Goal: Task Accomplishment & Management: Manage account settings

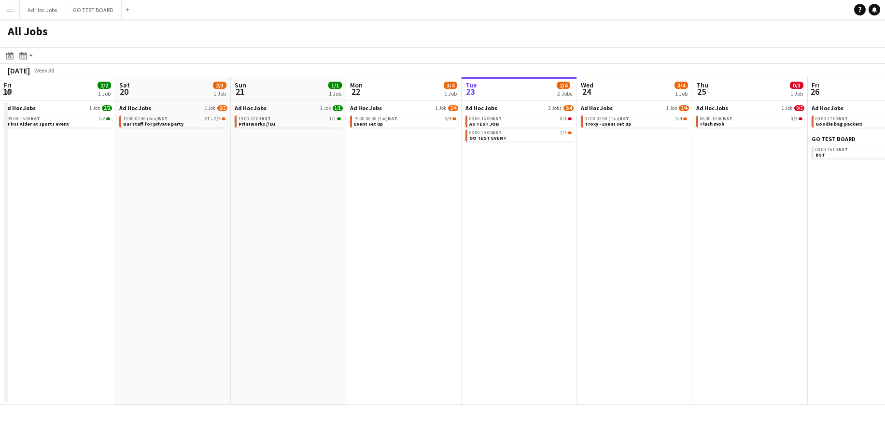
scroll to position [0, 231]
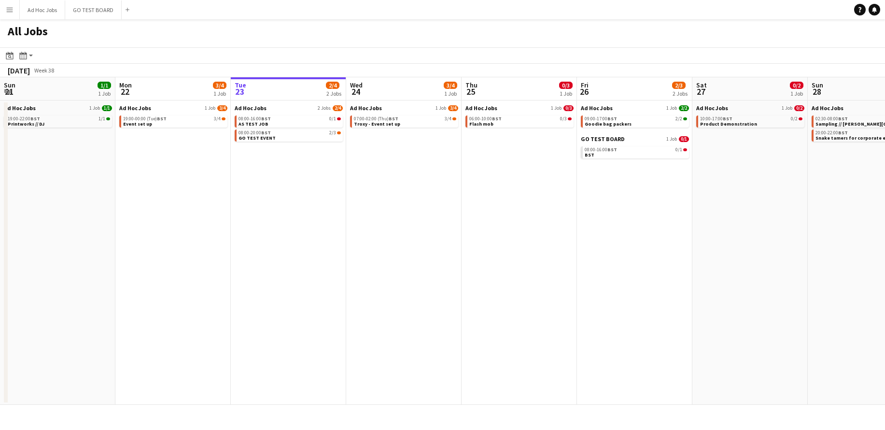
click at [546, 22] on div "All Jobs" at bounding box center [442, 33] width 885 height 28
click at [274, 125] on link "08:00-16:00 BST 0/1 AS TEST JOB" at bounding box center [290, 120] width 102 height 11
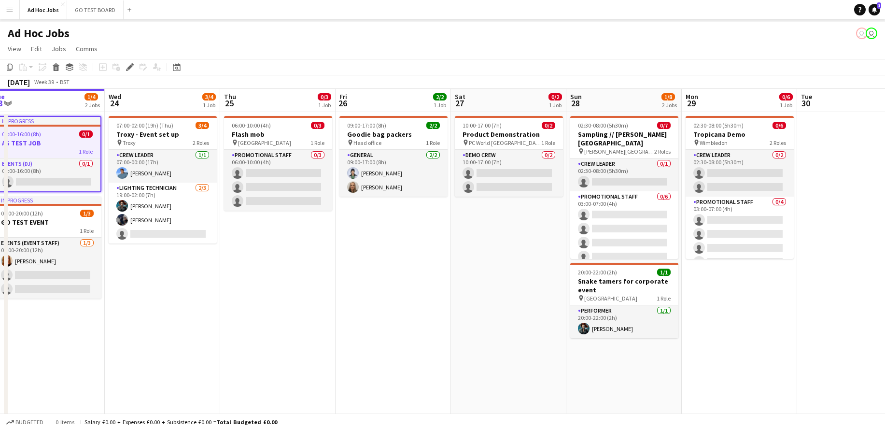
scroll to position [19, 0]
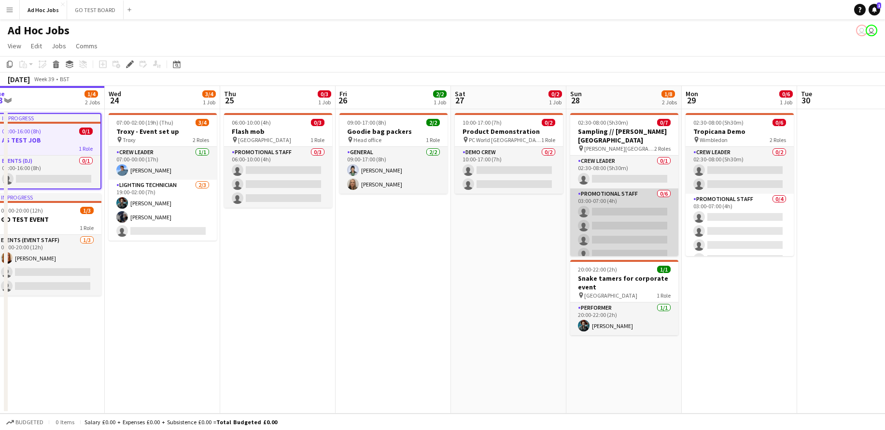
click at [604, 205] on app-card-role "Promotional Staff 0/6 03:00-07:00 (4h) single-neutral-actions single-neutral-ac…" at bounding box center [624, 239] width 108 height 103
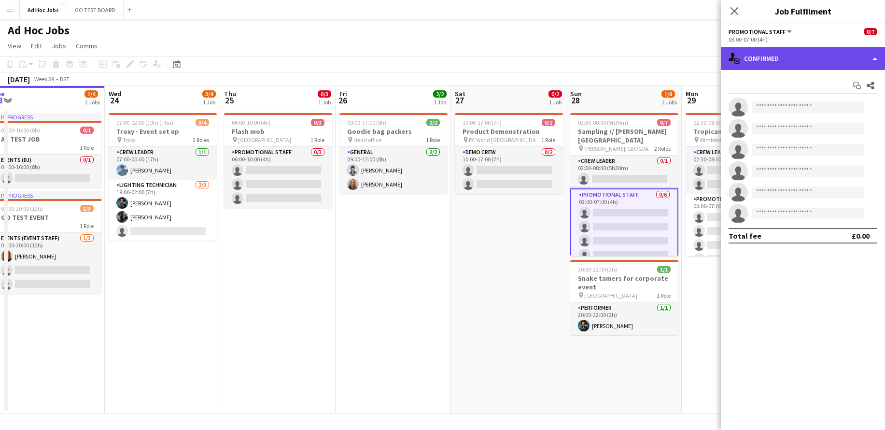
click at [879, 61] on div "single-neutral-actions-check-2 Confirmed" at bounding box center [803, 58] width 164 height 23
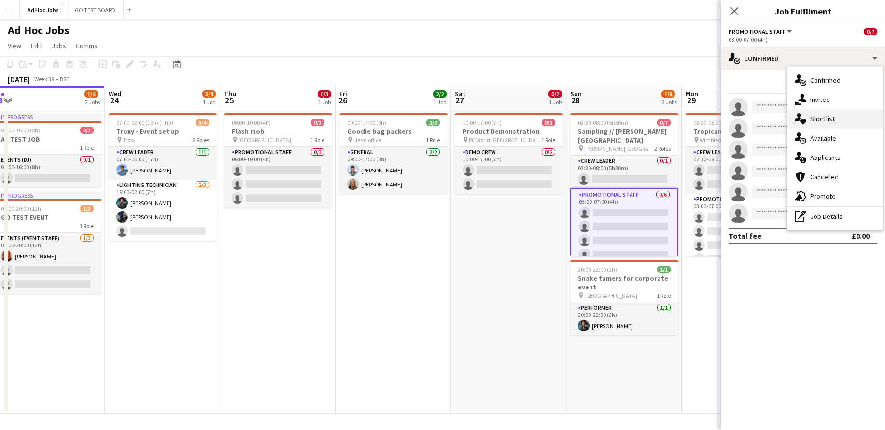
click at [846, 119] on div "single-neutral-actions-heart Shortlist" at bounding box center [835, 118] width 96 height 19
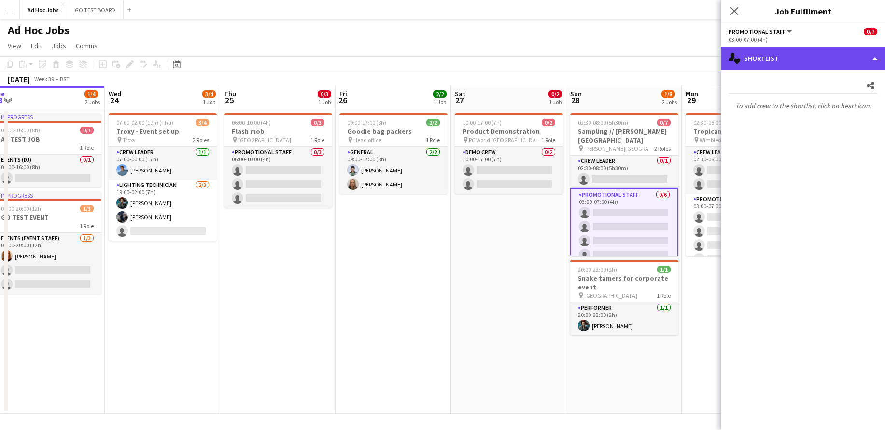
click at [871, 61] on div "single-neutral-actions-heart Shortlist" at bounding box center [803, 58] width 164 height 23
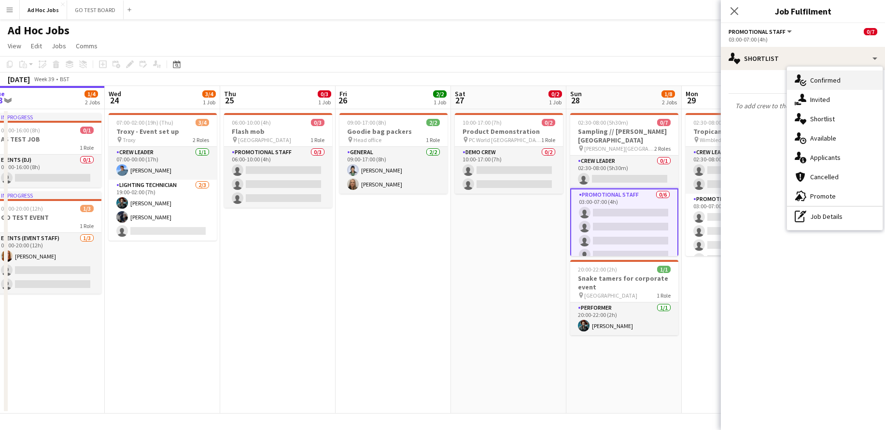
click at [838, 81] on span "Confirmed" at bounding box center [825, 80] width 30 height 9
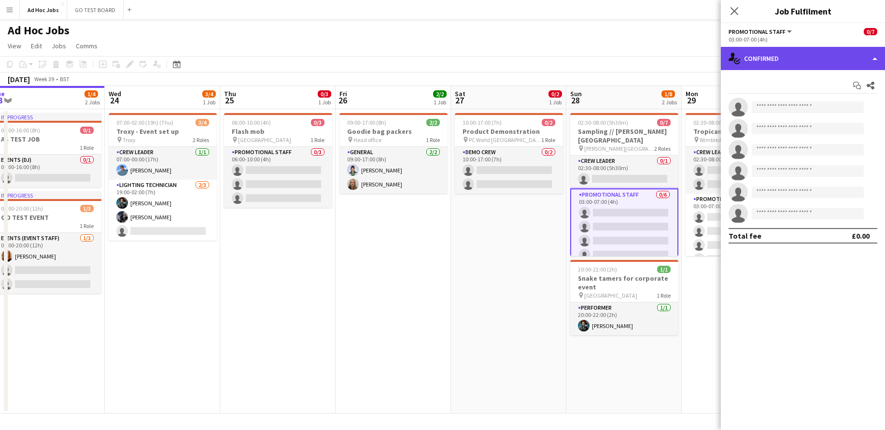
click at [873, 57] on div "single-neutral-actions-check-2 Confirmed" at bounding box center [803, 58] width 164 height 23
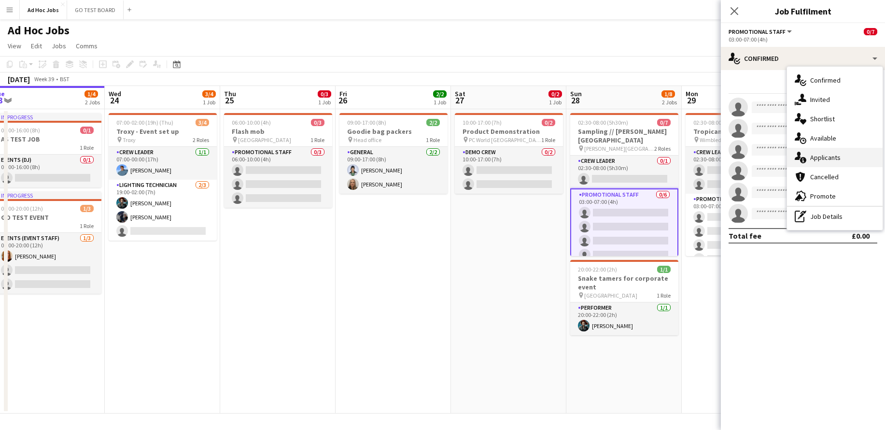
click at [828, 162] on div "single-neutral-actions-information Applicants" at bounding box center [835, 157] width 96 height 19
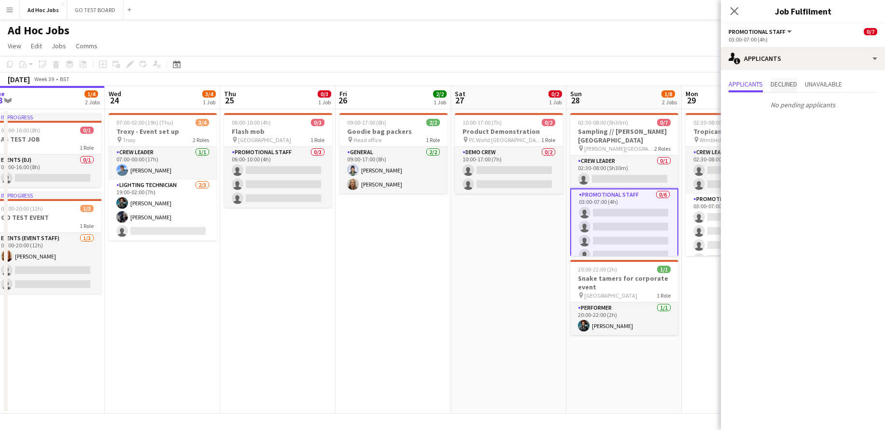
click at [797, 85] on span "Declined" at bounding box center [784, 84] width 27 height 7
click at [823, 84] on span "Unavailable" at bounding box center [823, 84] width 37 height 7
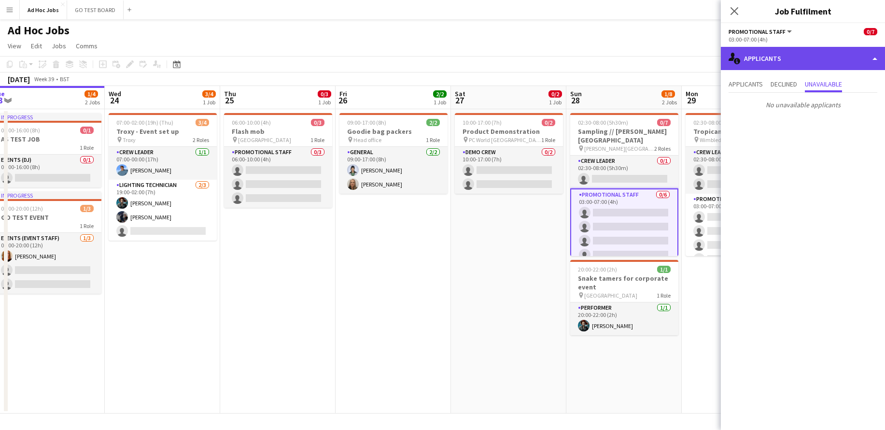
click at [877, 62] on div "single-neutral-actions-information Applicants" at bounding box center [803, 58] width 164 height 23
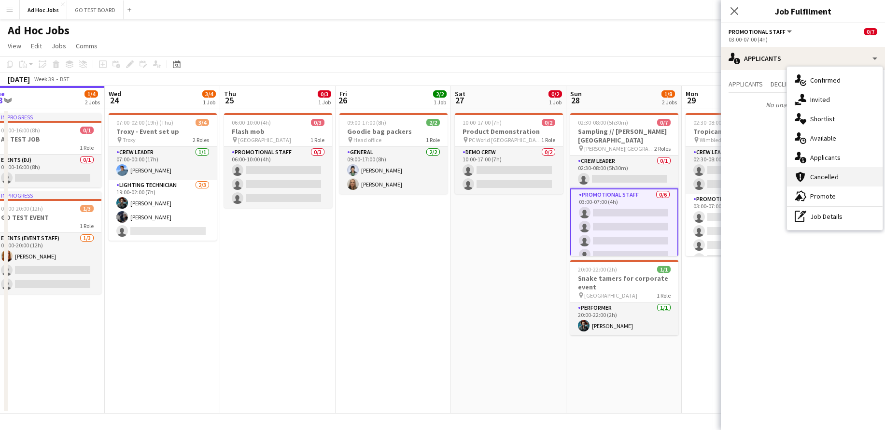
click at [841, 181] on div "cancellation Cancelled" at bounding box center [835, 176] width 96 height 19
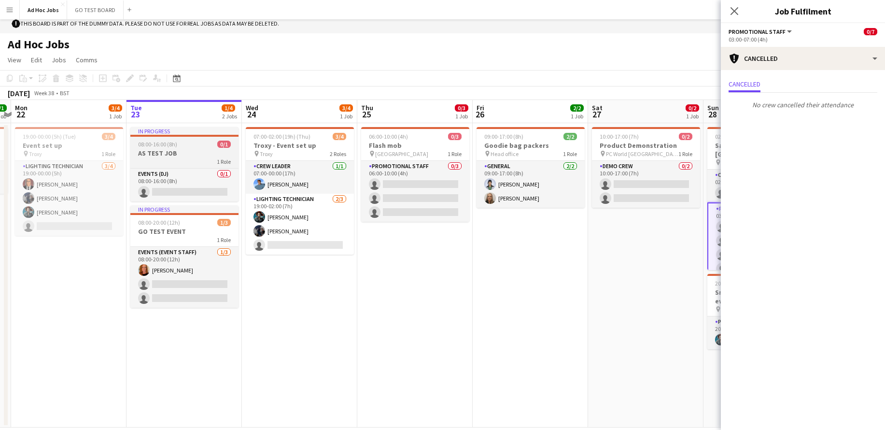
scroll to position [13, 0]
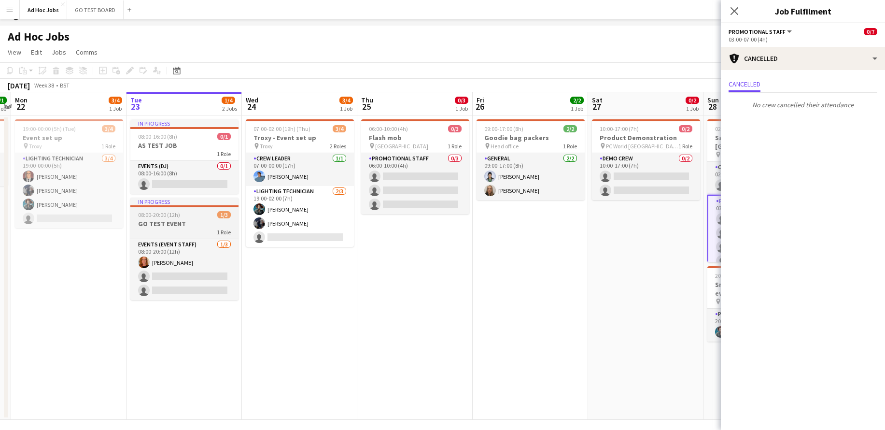
click at [169, 223] on h3 "GO TEST EVENT" at bounding box center [184, 223] width 108 height 9
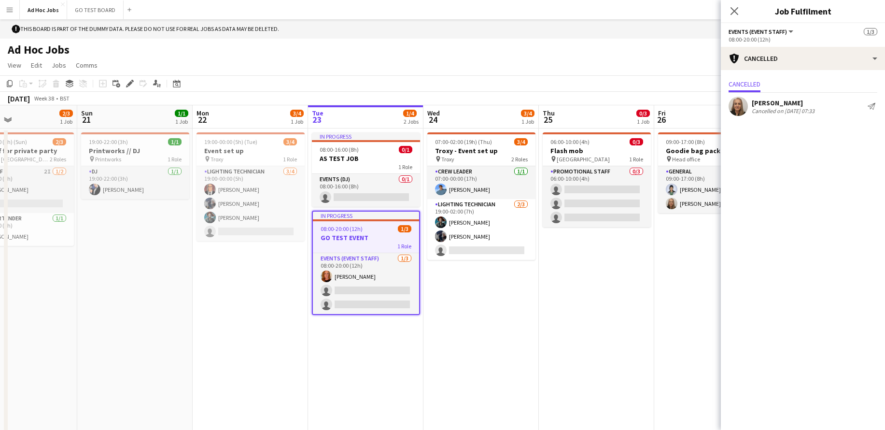
scroll to position [0, 256]
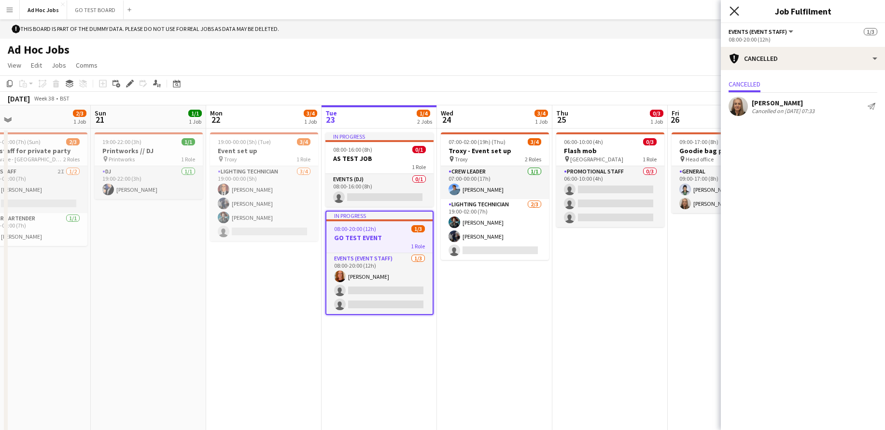
click at [735, 12] on icon at bounding box center [734, 10] width 9 height 9
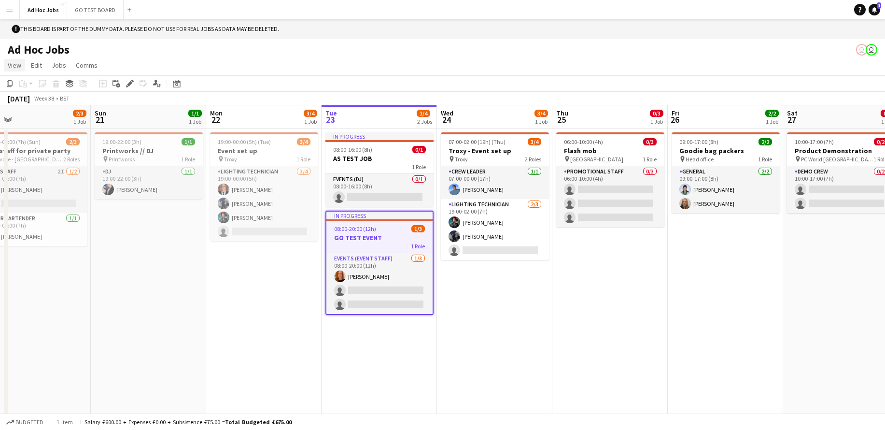
click at [18, 71] on link "View" at bounding box center [14, 65] width 21 height 13
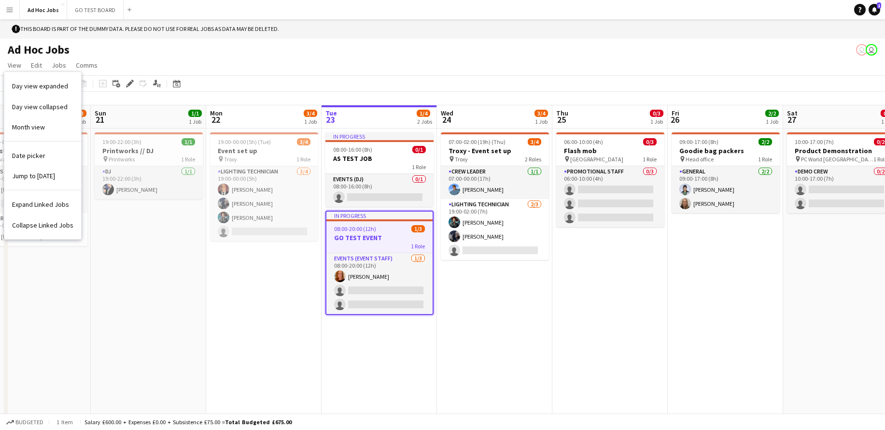
click at [9, 12] on app-icon "Menu" at bounding box center [10, 10] width 8 height 8
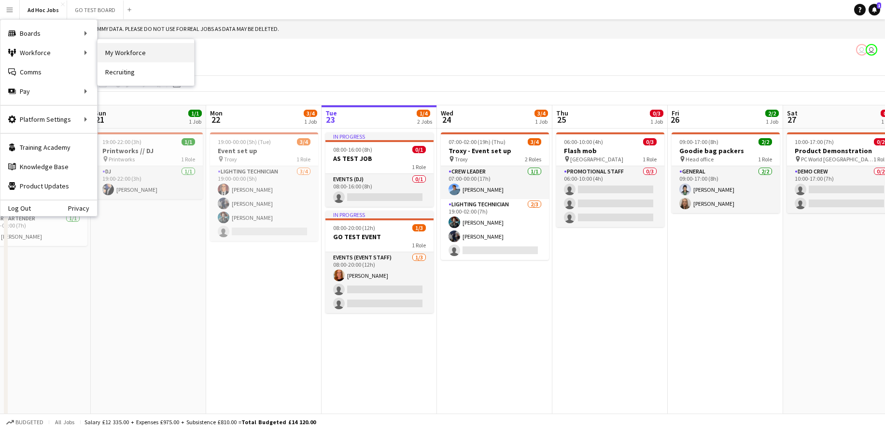
click at [114, 51] on link "My Workforce" at bounding box center [146, 52] width 97 height 19
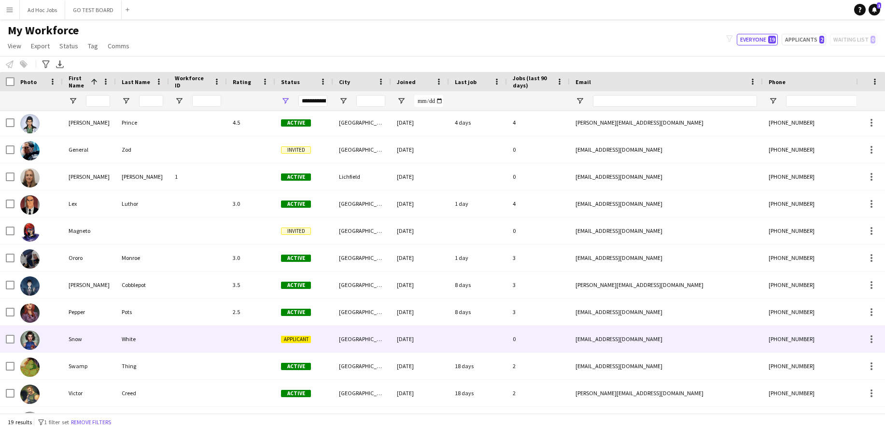
scroll to position [190, 0]
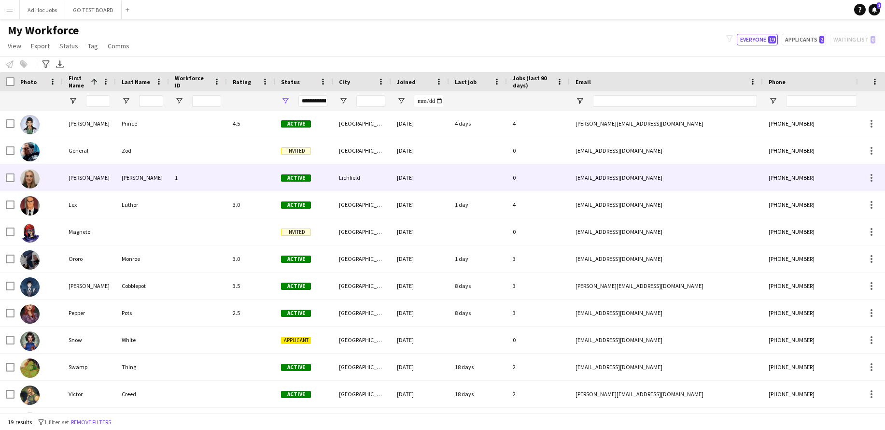
click at [72, 178] on div "[PERSON_NAME]" at bounding box center [89, 177] width 53 height 27
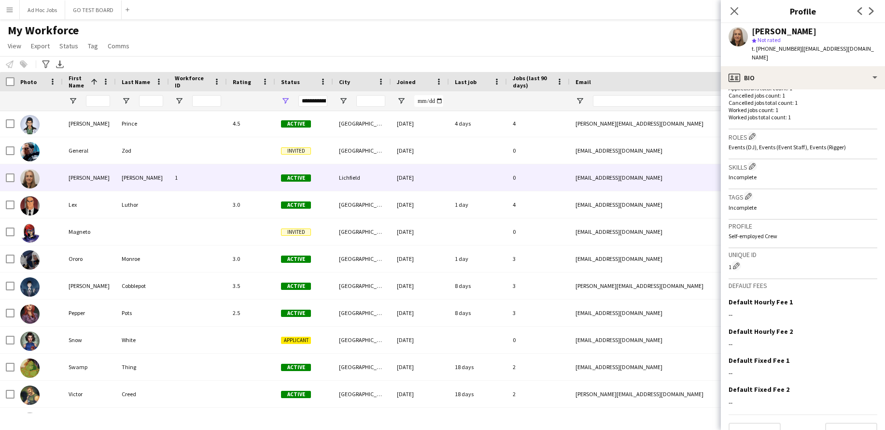
scroll to position [268, 0]
click at [857, 424] on button "Next" at bounding box center [851, 433] width 52 height 19
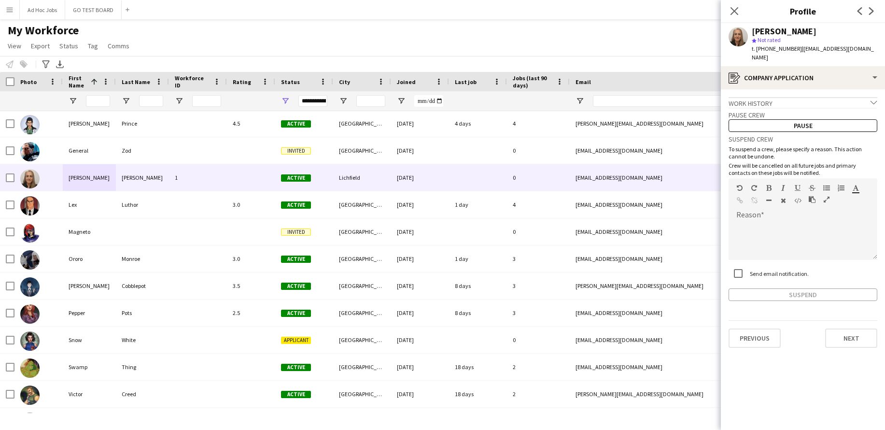
click at [876, 99] on icon "chevron-down" at bounding box center [874, 102] width 7 height 7
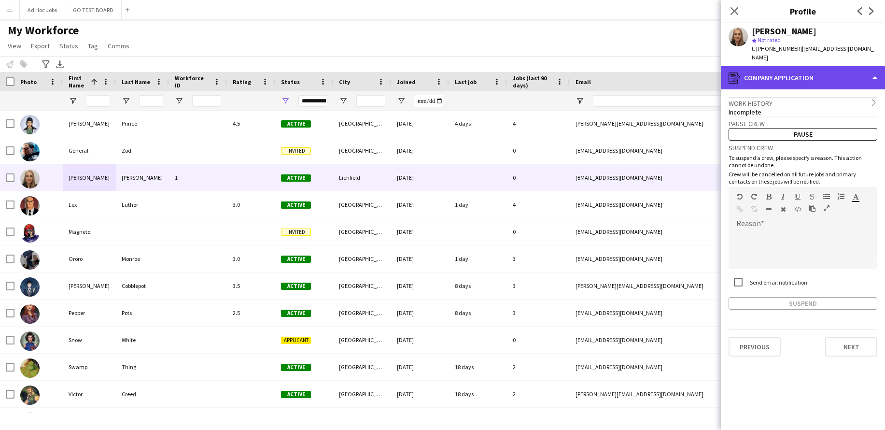
click at [876, 71] on div "register Company application" at bounding box center [803, 77] width 164 height 23
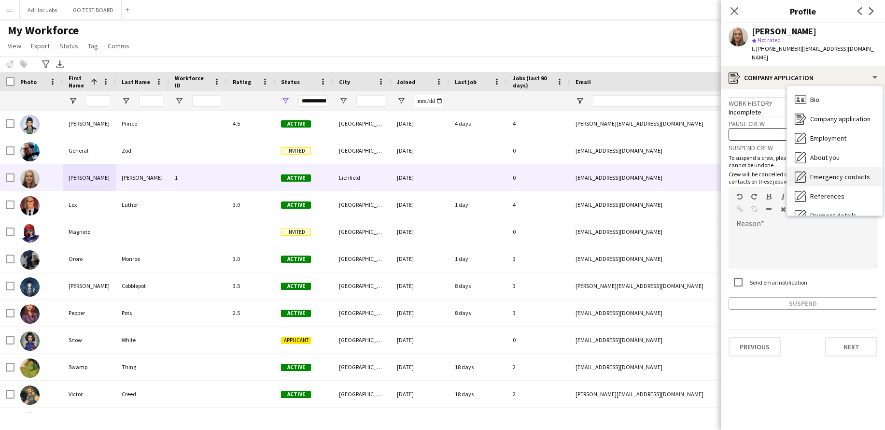
click at [843, 172] on span "Emergency contacts" at bounding box center [840, 176] width 60 height 9
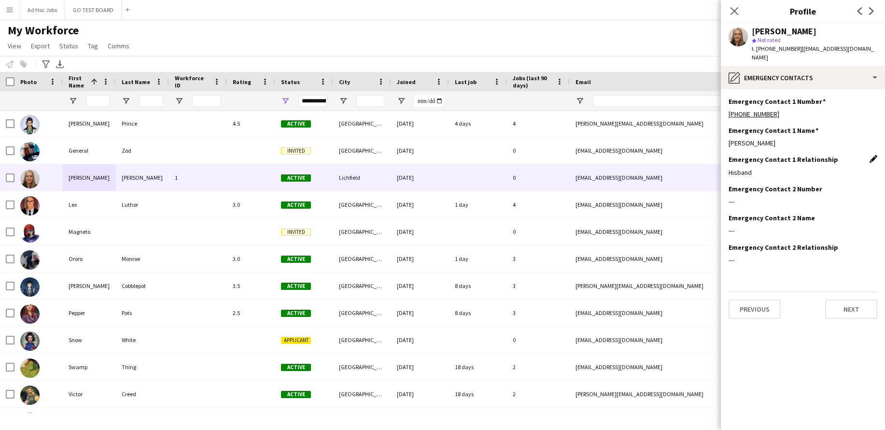
click at [872, 155] on app-icon "Edit this field" at bounding box center [874, 159] width 8 height 8
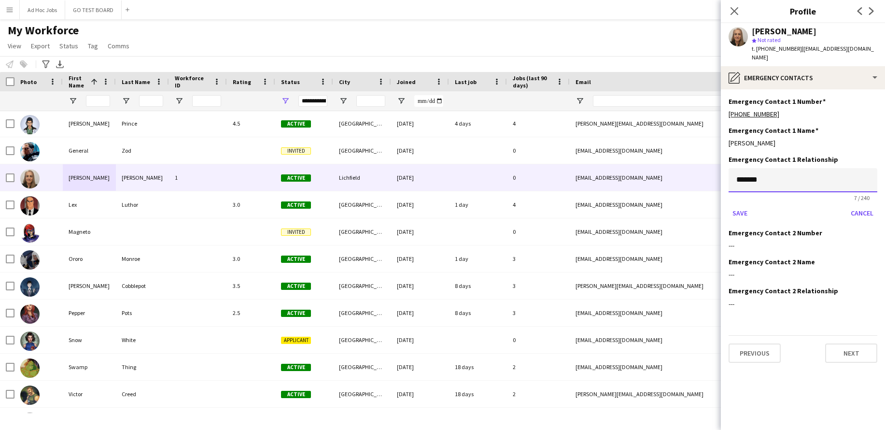
click at [744, 170] on input "*******" at bounding box center [803, 180] width 149 height 24
type input "*******"
click at [743, 205] on button "Save" at bounding box center [740, 212] width 23 height 15
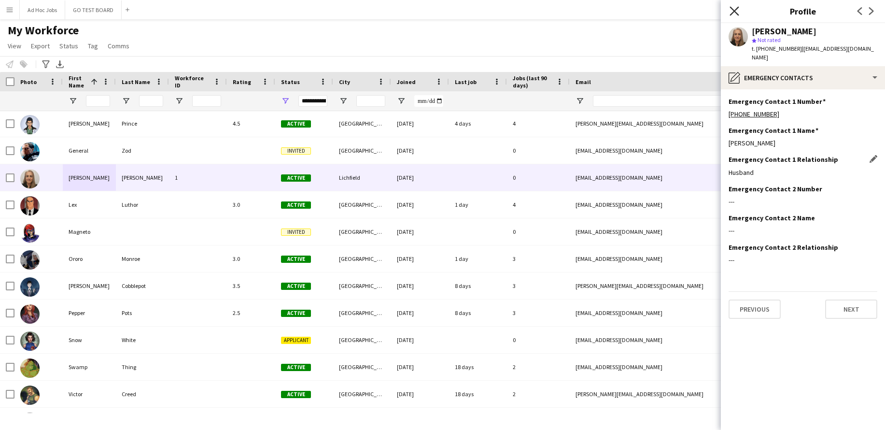
click at [734, 14] on icon "Close pop-in" at bounding box center [734, 10] width 9 height 9
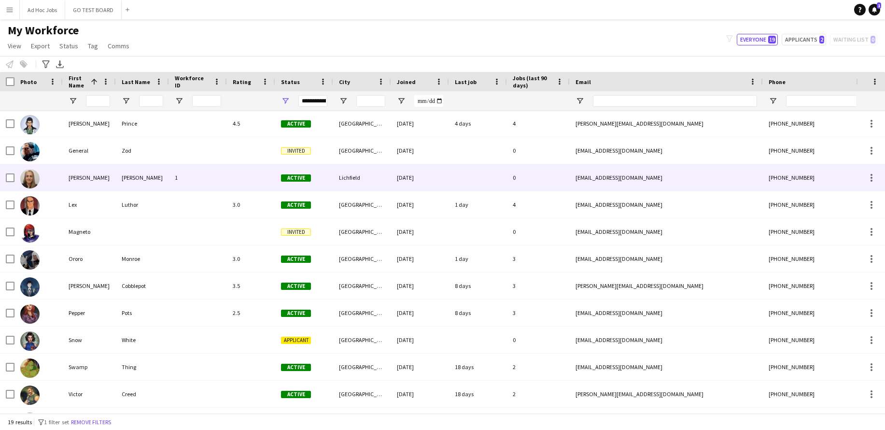
click at [73, 175] on div "[PERSON_NAME]" at bounding box center [89, 177] width 53 height 27
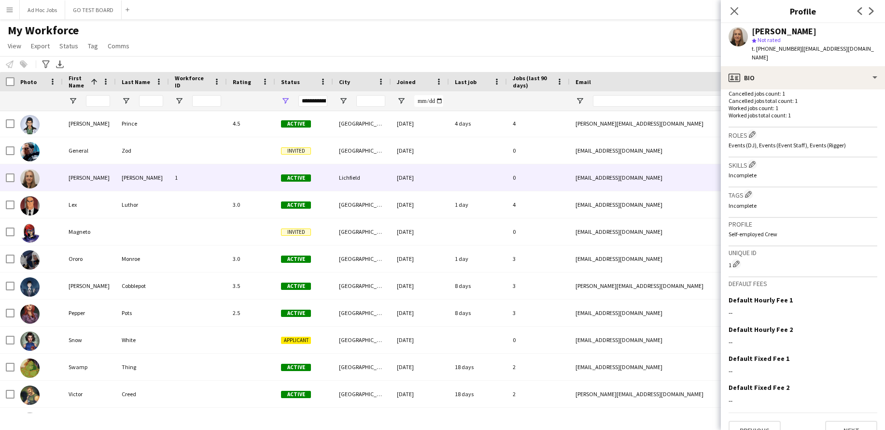
scroll to position [280, 0]
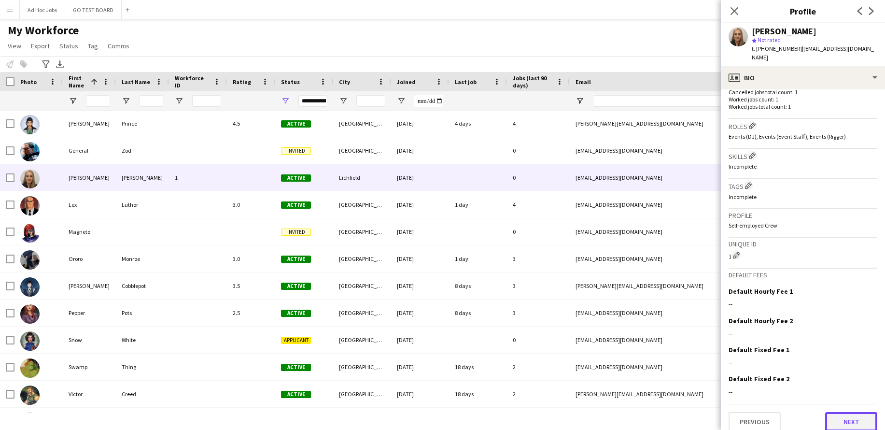
click at [847, 412] on button "Next" at bounding box center [851, 421] width 52 height 19
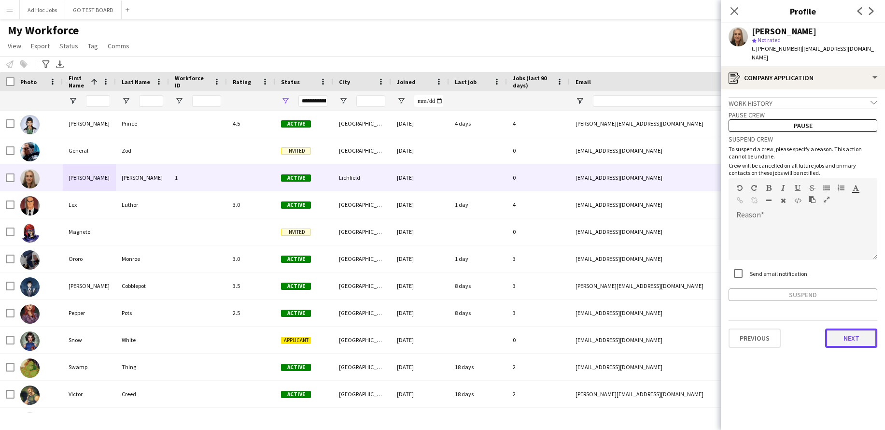
click at [858, 328] on button "Next" at bounding box center [851, 337] width 52 height 19
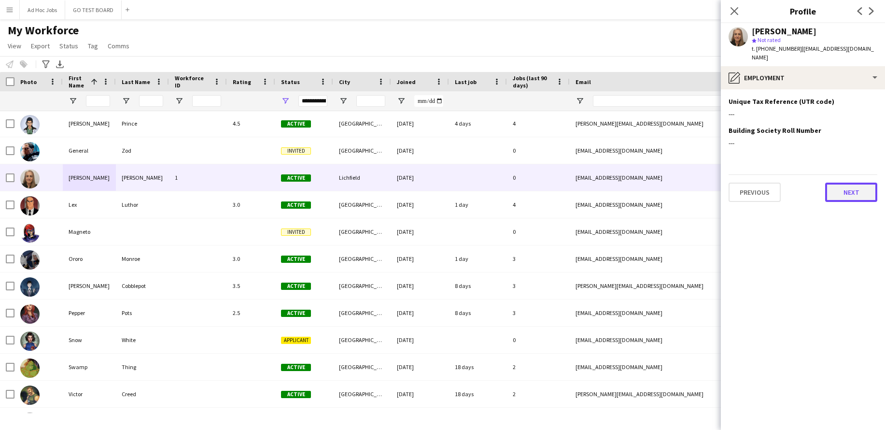
click at [852, 183] on button "Next" at bounding box center [851, 192] width 52 height 19
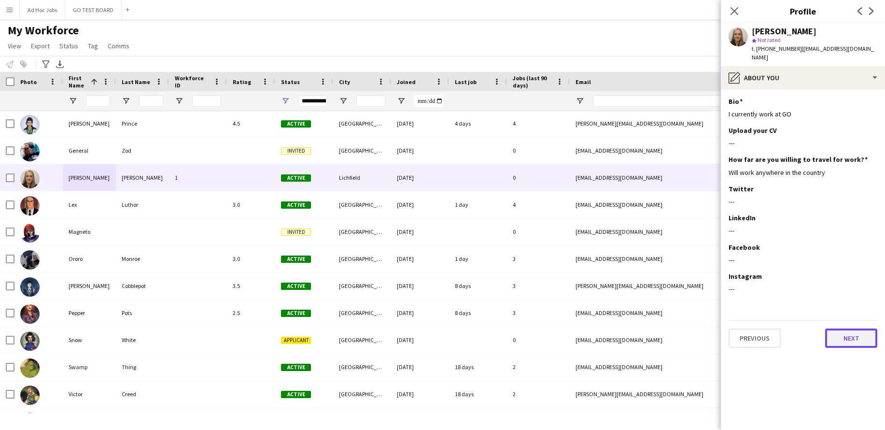
click at [857, 329] on button "Next" at bounding box center [851, 337] width 52 height 19
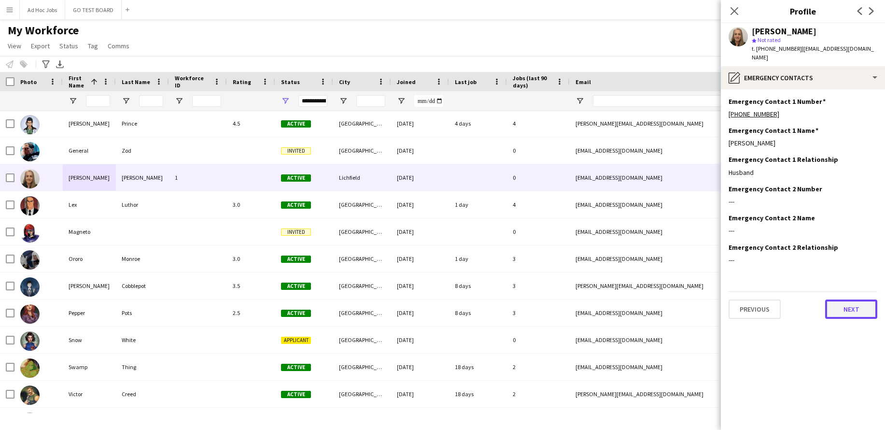
click at [857, 299] on button "Next" at bounding box center [851, 308] width 52 height 19
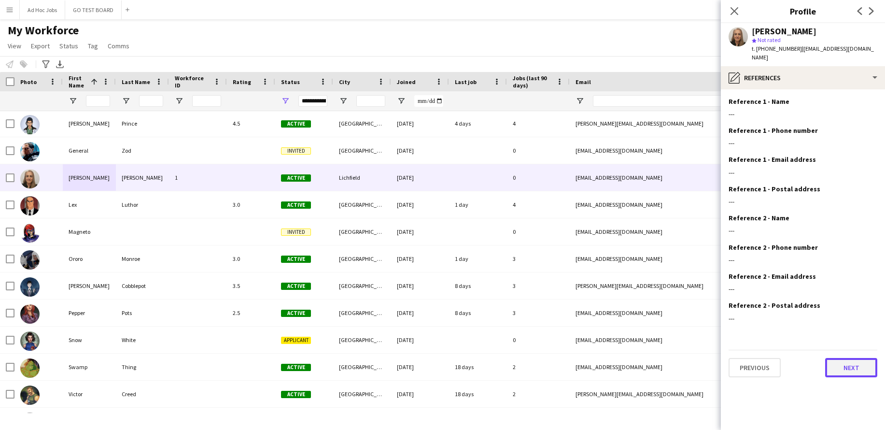
click at [851, 358] on button "Next" at bounding box center [851, 367] width 52 height 19
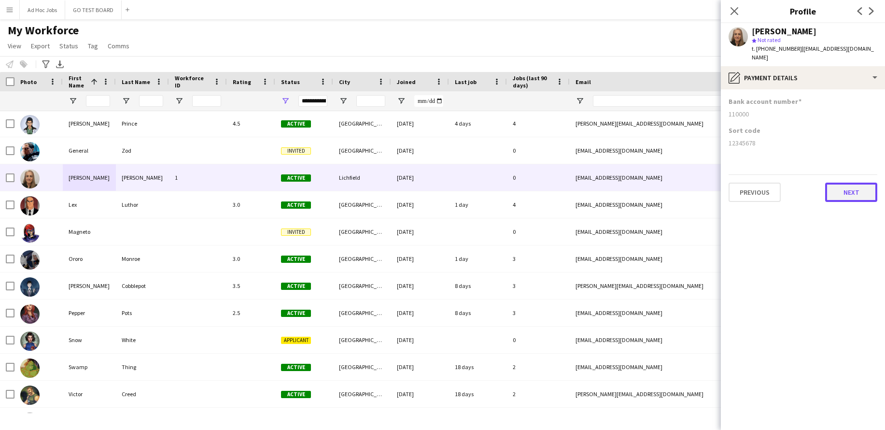
click at [853, 184] on button "Next" at bounding box center [851, 192] width 52 height 19
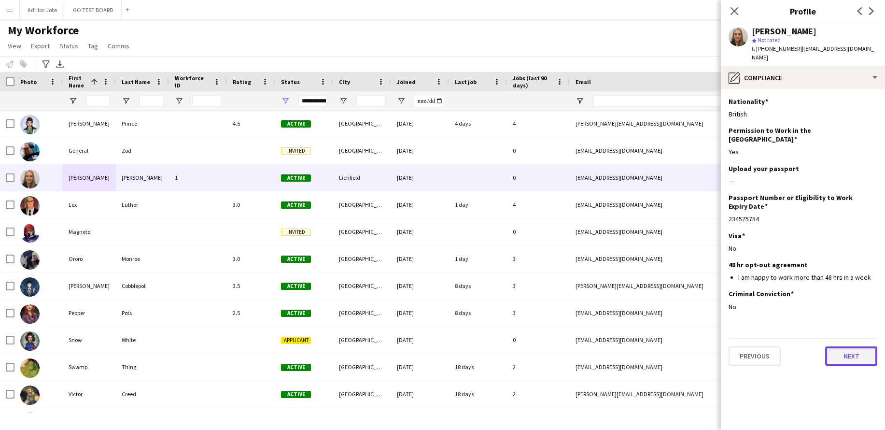
click at [866, 346] on button "Next" at bounding box center [851, 355] width 52 height 19
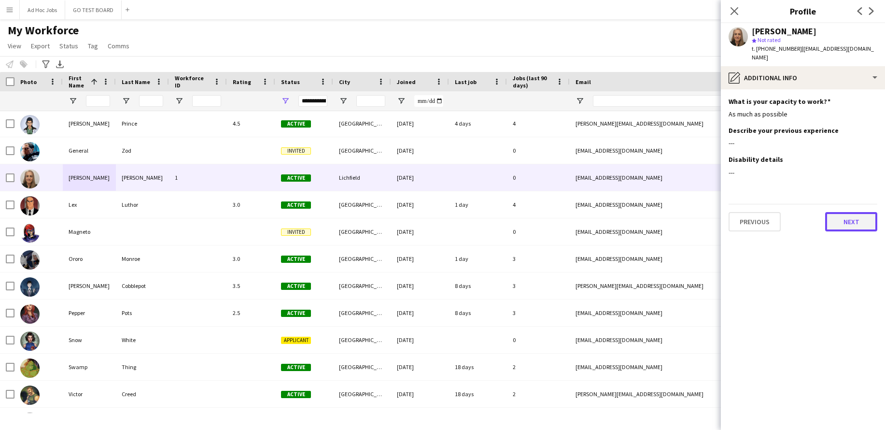
click at [849, 216] on button "Next" at bounding box center [851, 221] width 52 height 19
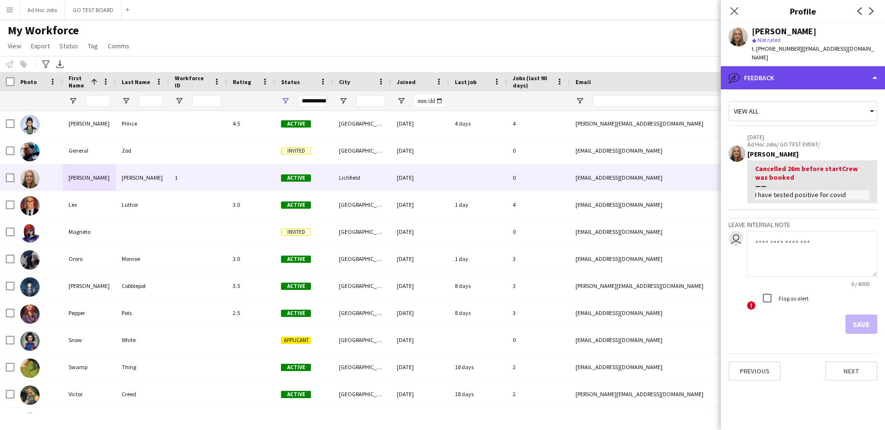
click at [876, 67] on div "bubble-pencil Feedback" at bounding box center [803, 77] width 164 height 23
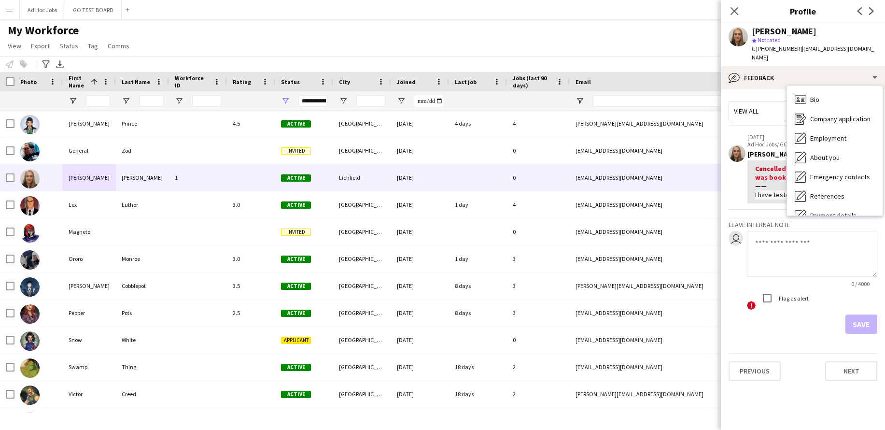
click at [769, 41] on span "Not rated" at bounding box center [769, 39] width 23 height 7
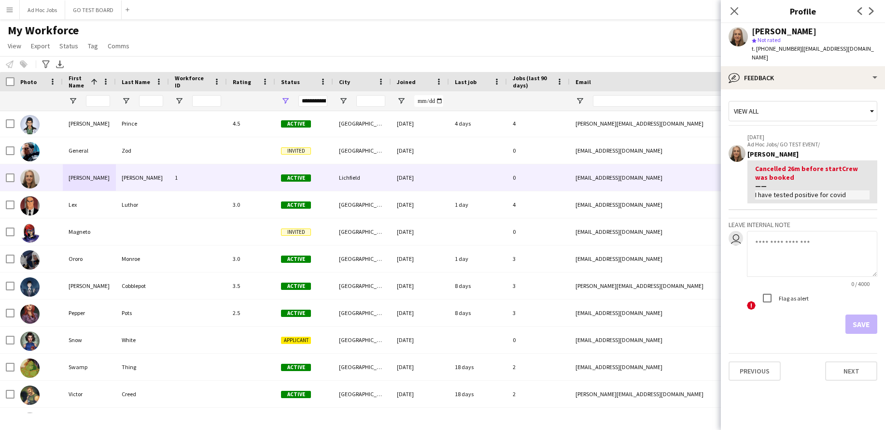
click at [766, 38] on span "Not rated" at bounding box center [769, 39] width 23 height 7
click at [865, 361] on button "Next" at bounding box center [851, 370] width 52 height 19
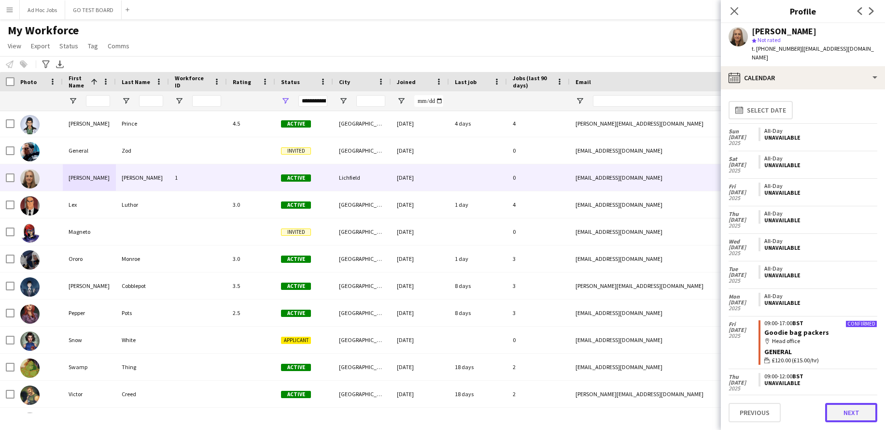
click at [858, 412] on button "Next" at bounding box center [851, 412] width 52 height 19
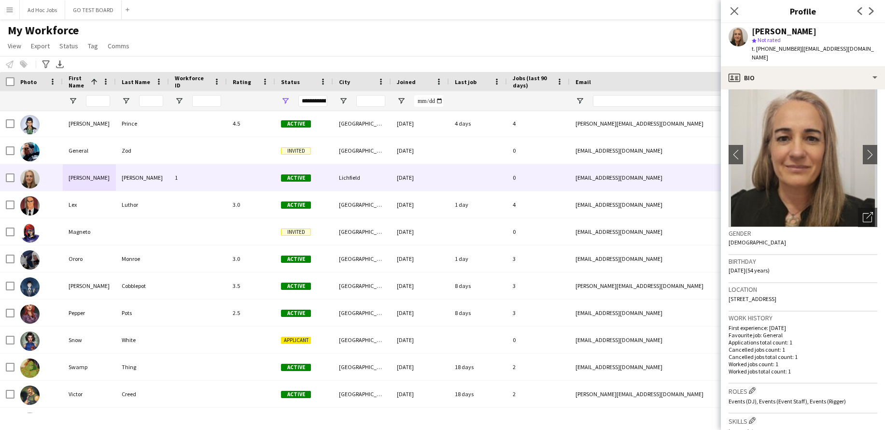
scroll to position [0, 0]
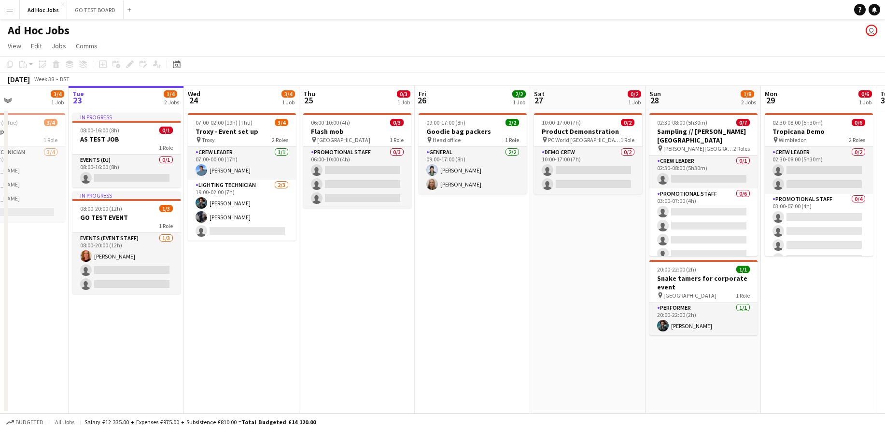
scroll to position [0, 247]
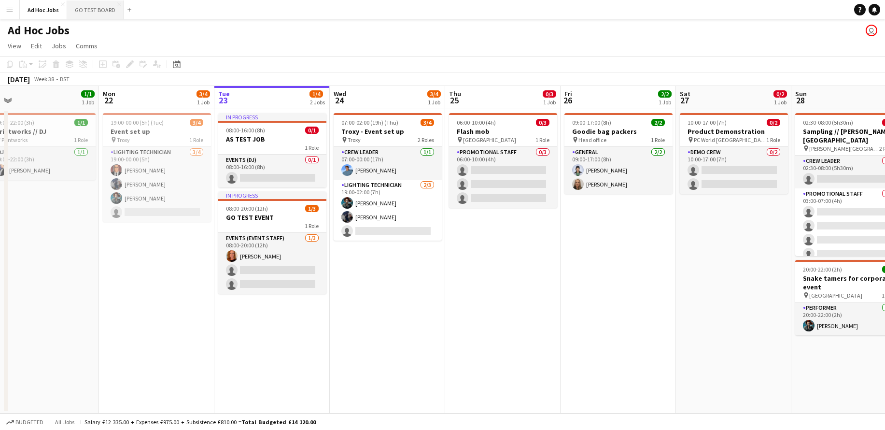
click at [90, 9] on button "GO TEST BOARD Close" at bounding box center [95, 9] width 57 height 19
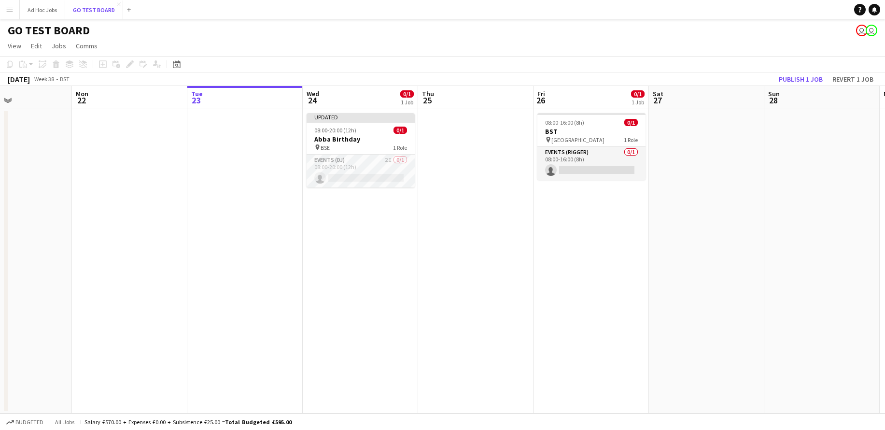
scroll to position [0, 390]
click at [11, 11] on app-icon "Menu" at bounding box center [10, 10] width 8 height 8
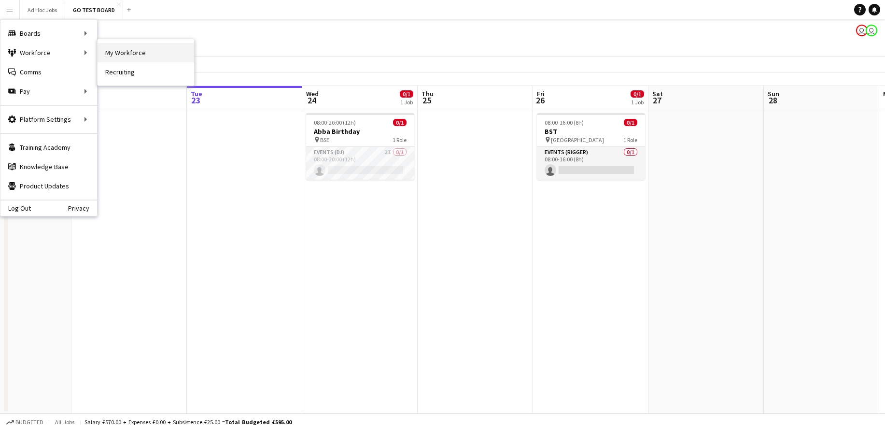
click at [130, 50] on link "My Workforce" at bounding box center [146, 52] width 97 height 19
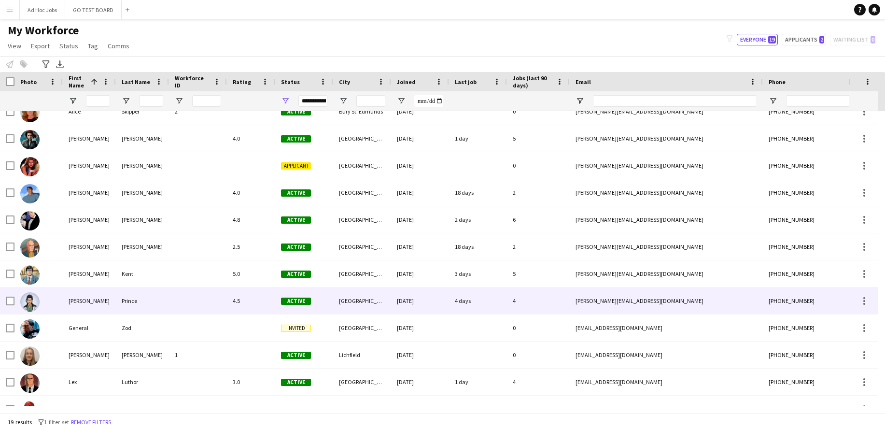
scroll to position [19, 0]
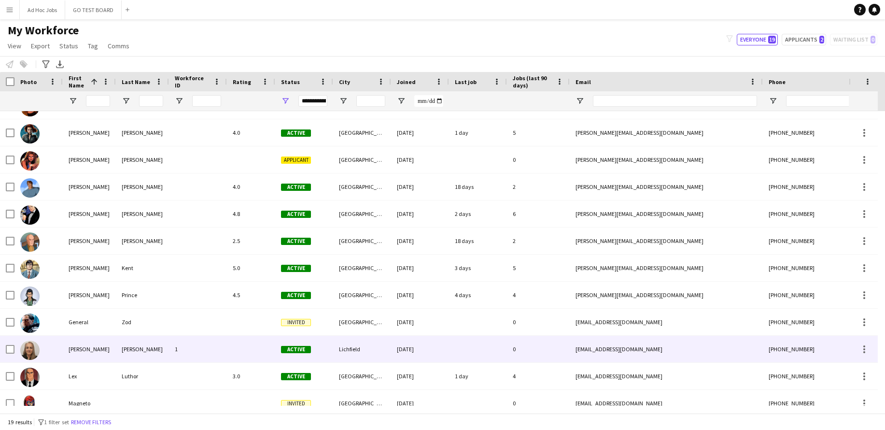
click at [78, 353] on div "[PERSON_NAME]" at bounding box center [89, 349] width 53 height 27
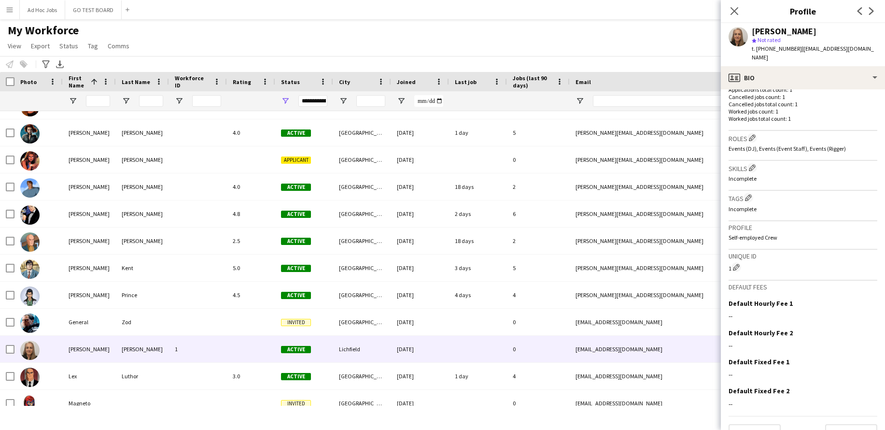
scroll to position [280, 0]
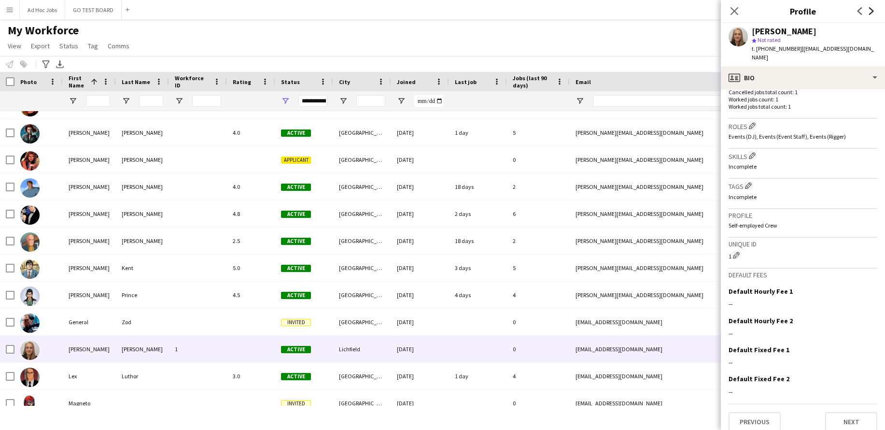
click at [873, 9] on icon "Next" at bounding box center [872, 11] width 8 height 8
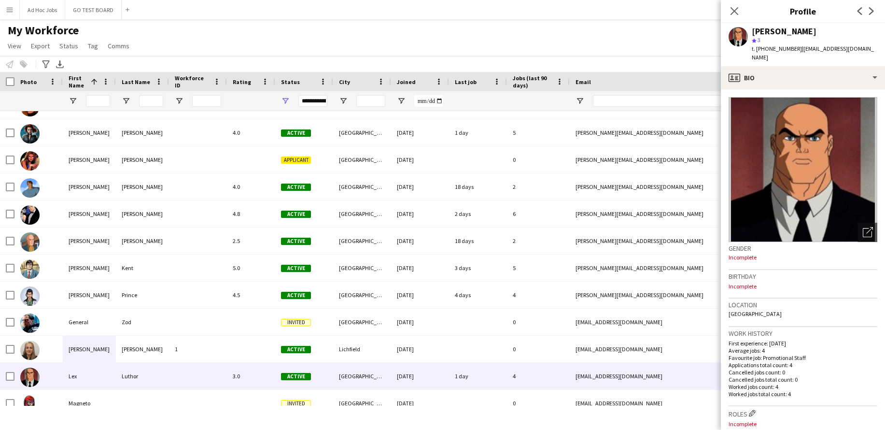
click at [865, 14] on app-icon "Previous" at bounding box center [860, 11] width 12 height 12
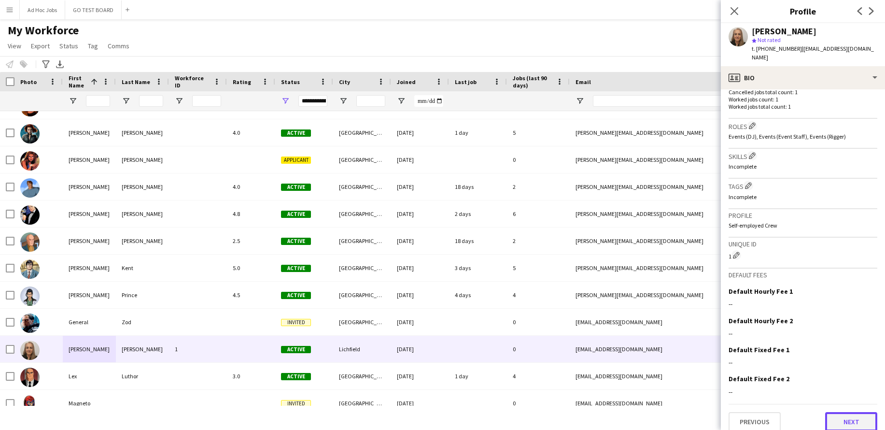
click at [846, 412] on button "Next" at bounding box center [851, 421] width 52 height 19
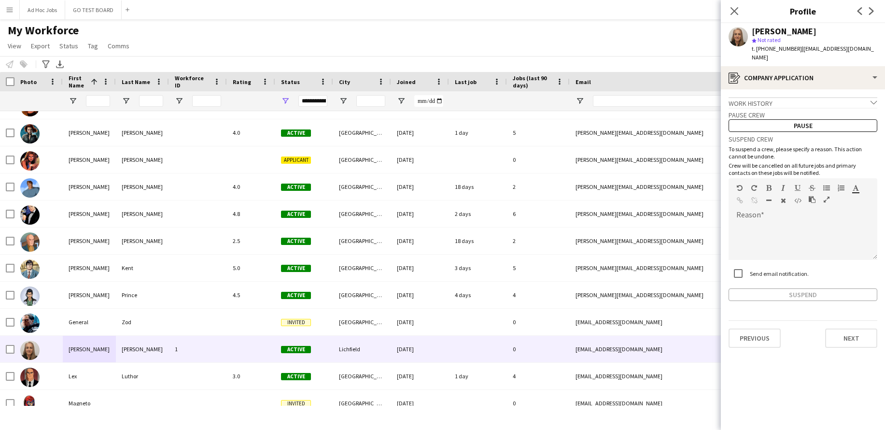
click at [846, 412] on app-crew-profile-application "Work history chevron-down Incomplete Pause crew Pause Suspend crew To suspend a…" at bounding box center [803, 259] width 164 height 341
click at [848, 333] on button "Next" at bounding box center [851, 337] width 52 height 19
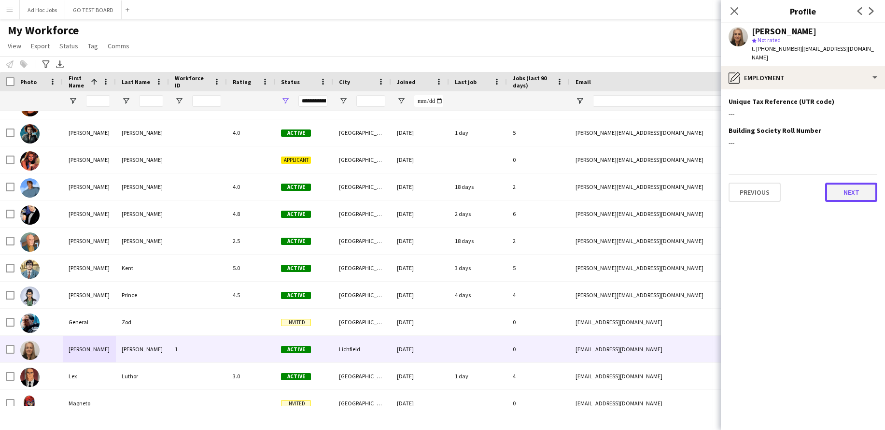
click at [844, 183] on button "Next" at bounding box center [851, 192] width 52 height 19
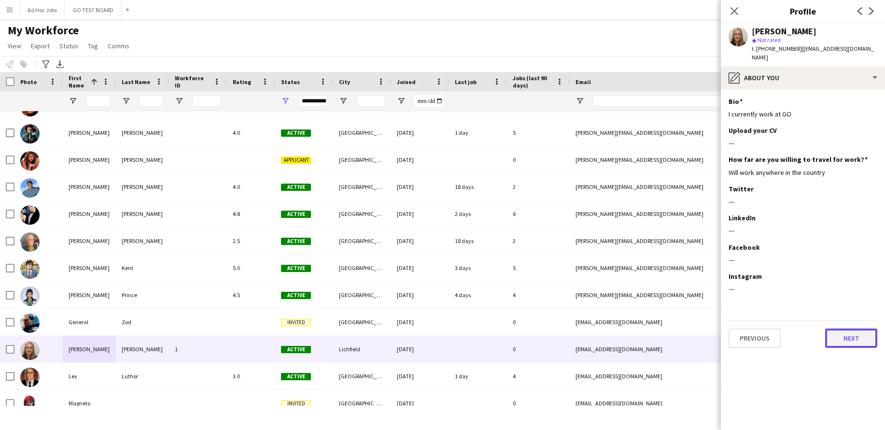
click at [860, 332] on button "Next" at bounding box center [851, 337] width 52 height 19
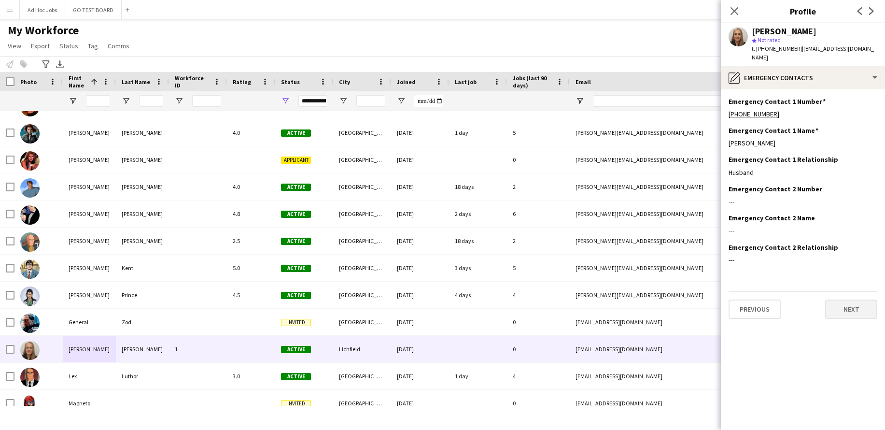
click at [860, 332] on app-section-data-types "Emergency Contact 1 Number Edit this field [PHONE_NUMBER] Emergency Contact 1 N…" at bounding box center [803, 259] width 164 height 341
click at [855, 311] on app-section-data-types "Emergency Contact 1 Number Edit this field [PHONE_NUMBER] Emergency Contact 1 N…" at bounding box center [803, 259] width 164 height 341
click at [855, 303] on button "Next" at bounding box center [851, 308] width 52 height 19
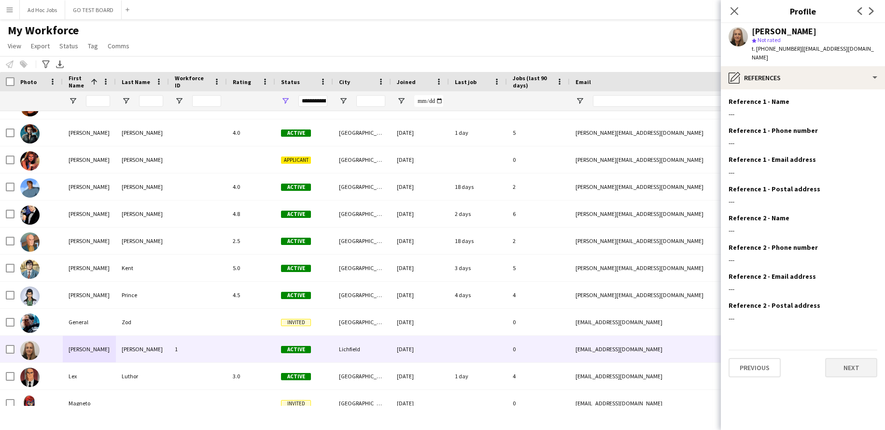
click at [855, 303] on div "Reference 2 - Postal address Edit this field ---" at bounding box center [803, 315] width 149 height 29
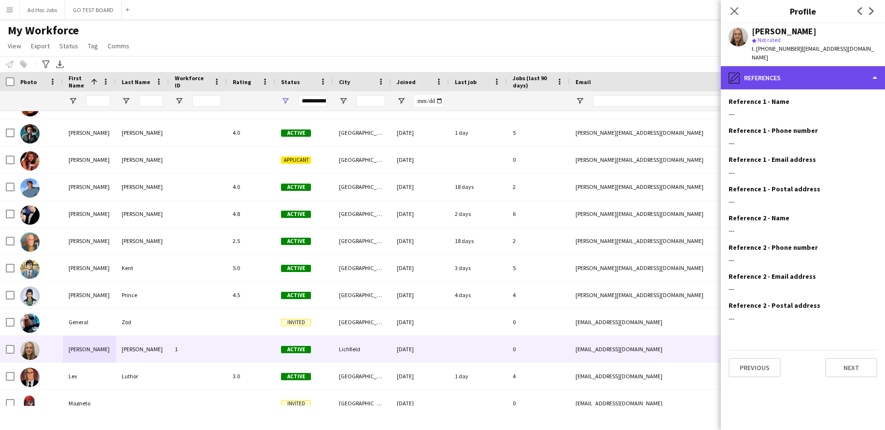
click at [873, 66] on div "pencil4 References" at bounding box center [803, 77] width 164 height 23
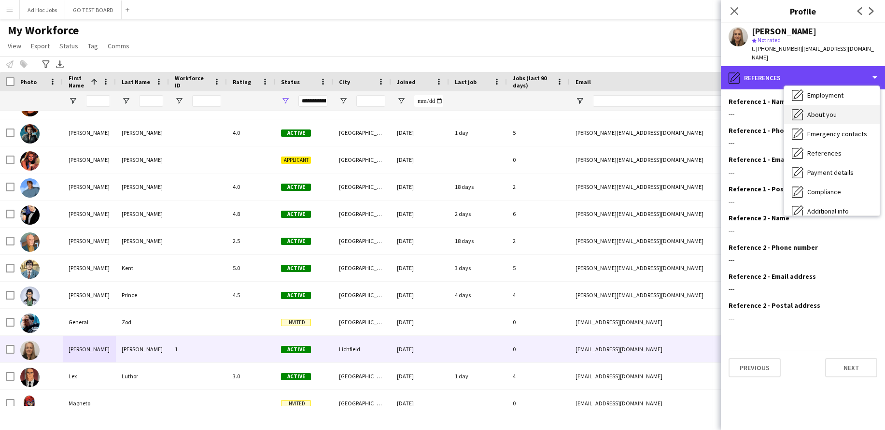
scroll to position [53, 0]
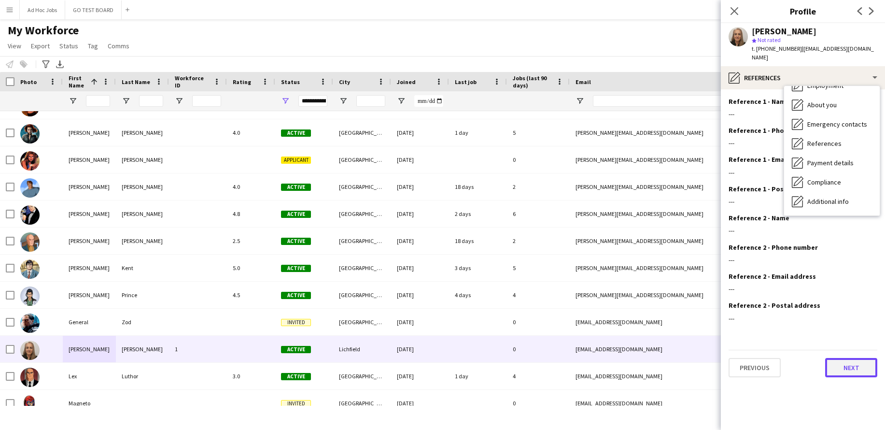
click at [853, 365] on button "Next" at bounding box center [851, 367] width 52 height 19
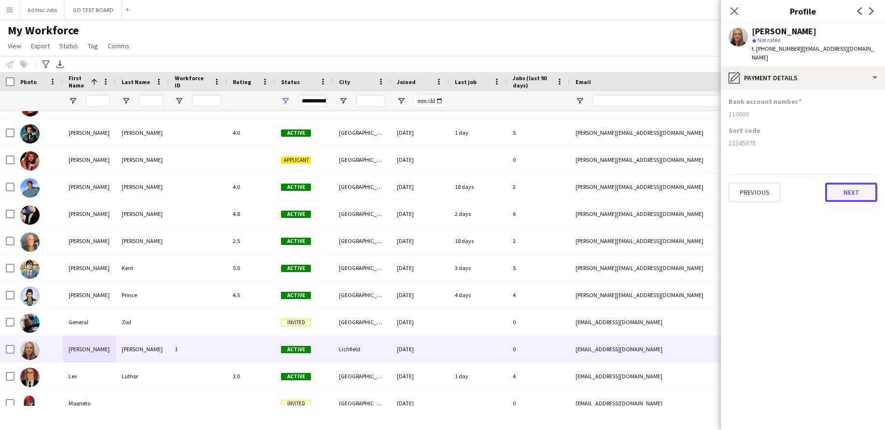
click at [850, 189] on button "Next" at bounding box center [851, 192] width 52 height 19
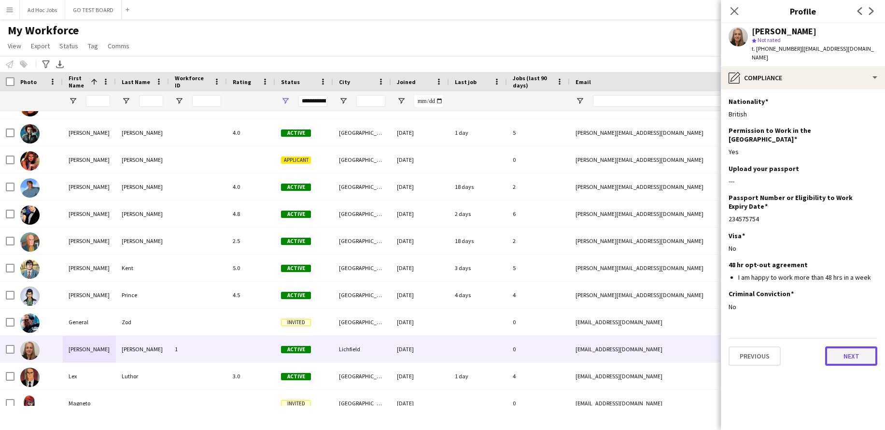
click at [849, 346] on button "Next" at bounding box center [851, 355] width 52 height 19
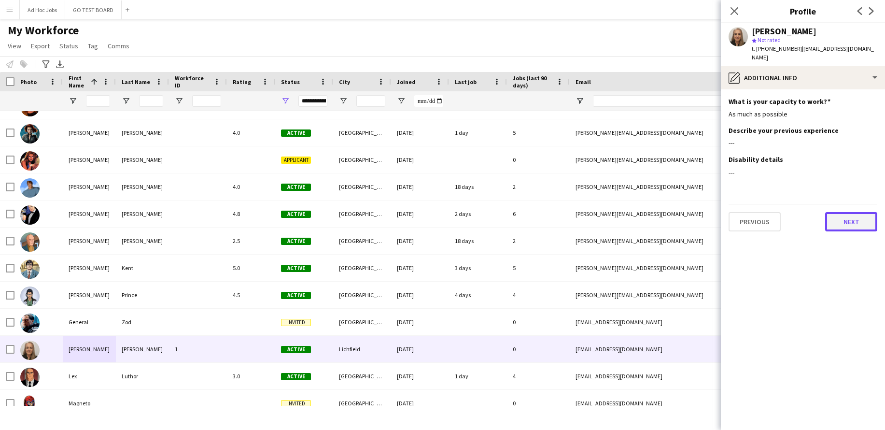
click at [847, 213] on button "Next" at bounding box center [851, 221] width 52 height 19
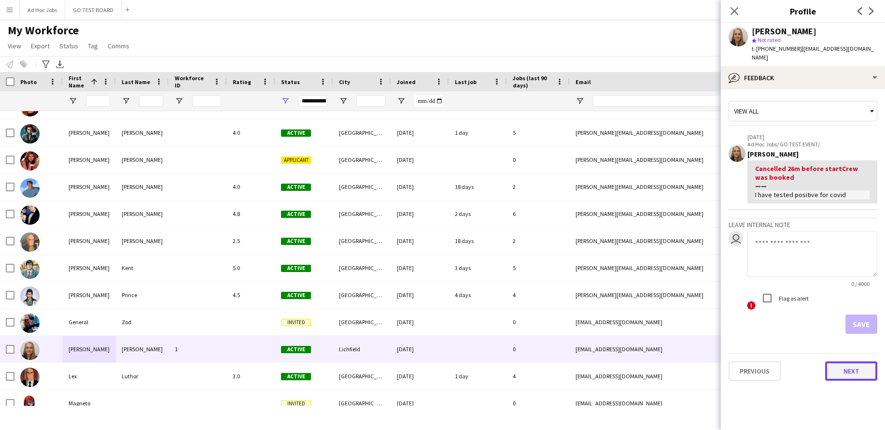
click at [858, 363] on button "Next" at bounding box center [851, 370] width 52 height 19
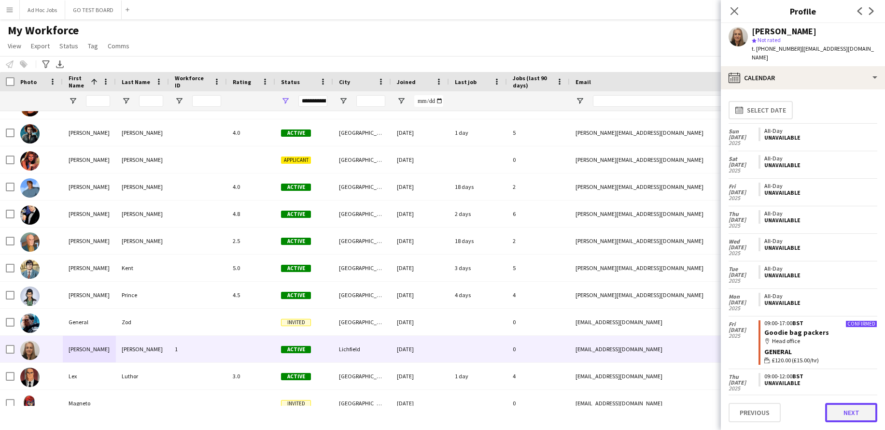
click at [859, 414] on button "Next" at bounding box center [851, 412] width 52 height 19
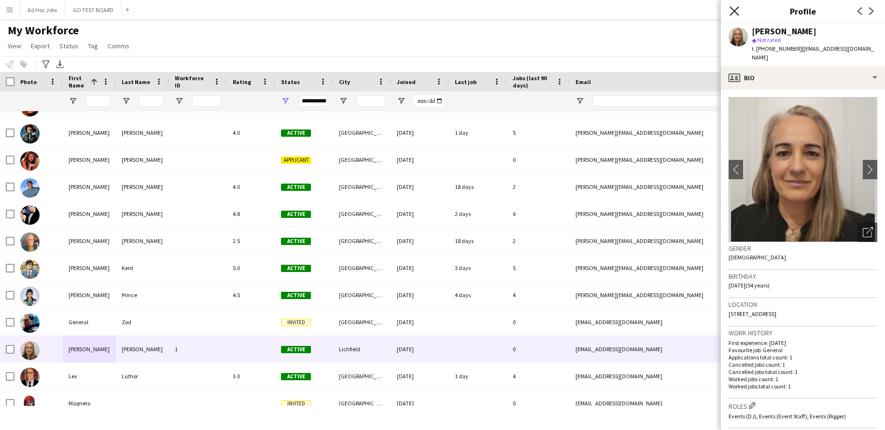
click at [735, 14] on icon "Close pop-in" at bounding box center [734, 10] width 9 height 9
